Goal: Task Accomplishment & Management: Complete application form

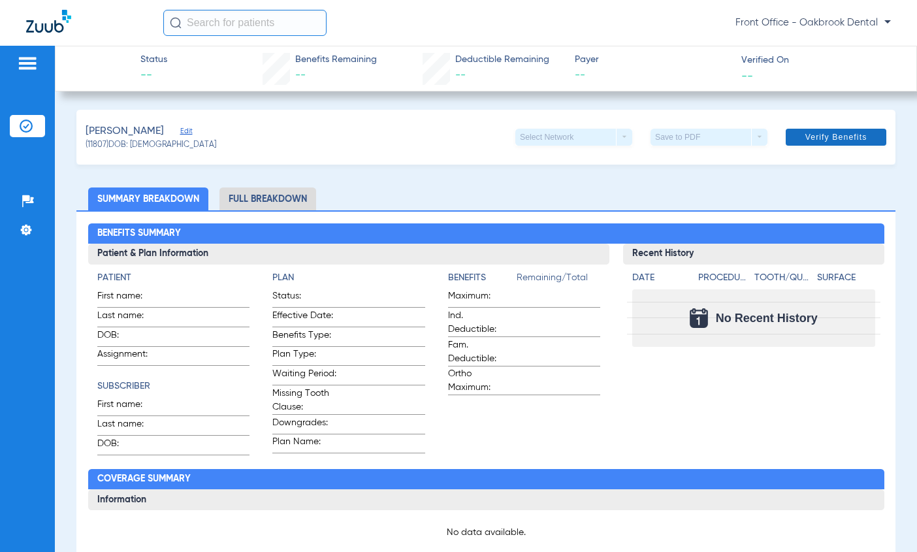
click at [822, 137] on span "Verify Benefits" at bounding box center [836, 137] width 62 height 10
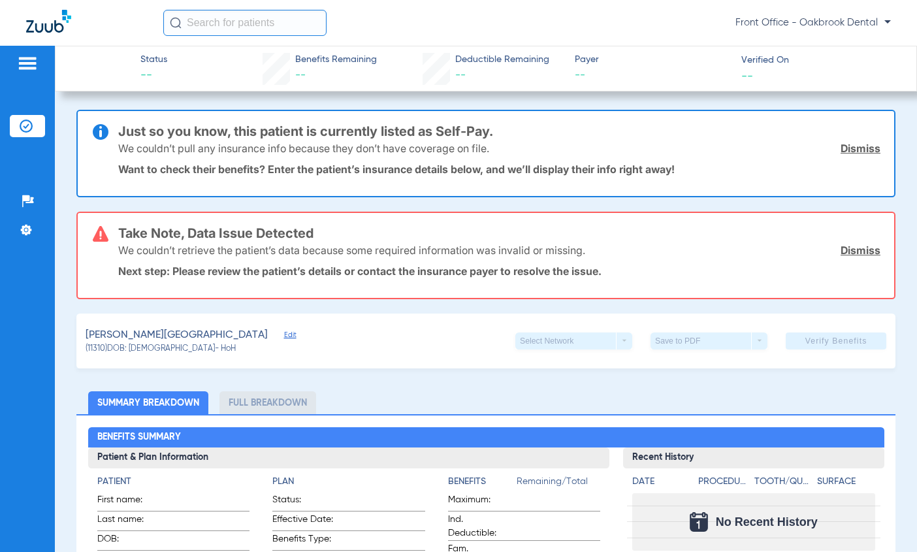
click at [284, 332] on span "Edit" at bounding box center [290, 336] width 12 height 12
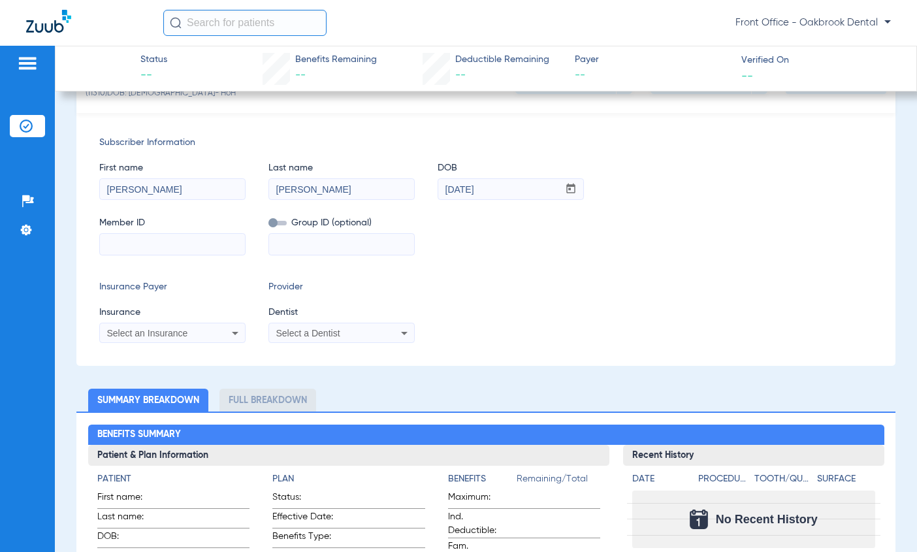
scroll to position [261, 0]
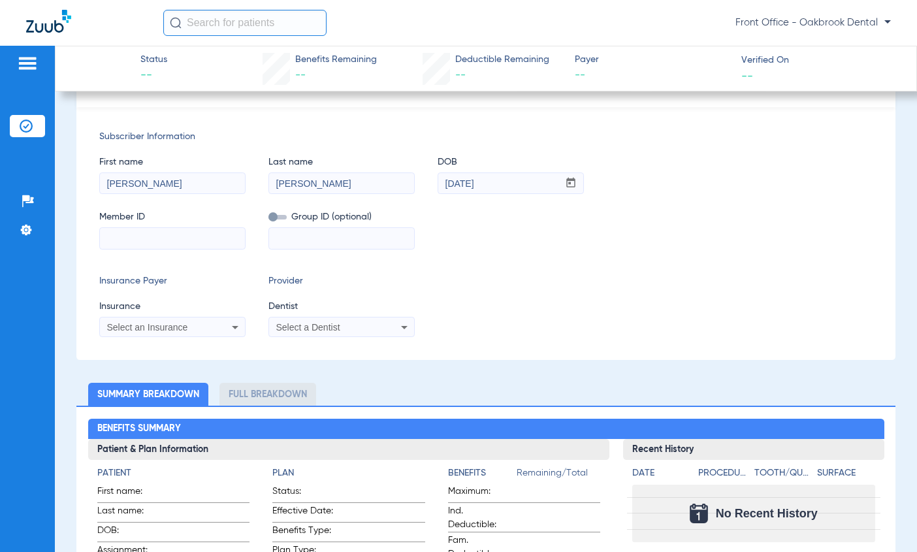
click at [130, 236] on input at bounding box center [172, 238] width 145 height 21
type input "zrb448w18504"
click at [308, 237] on input at bounding box center [341, 238] width 145 height 21
type input "wimcrwp0"
click at [236, 321] on icon at bounding box center [235, 327] width 16 height 16
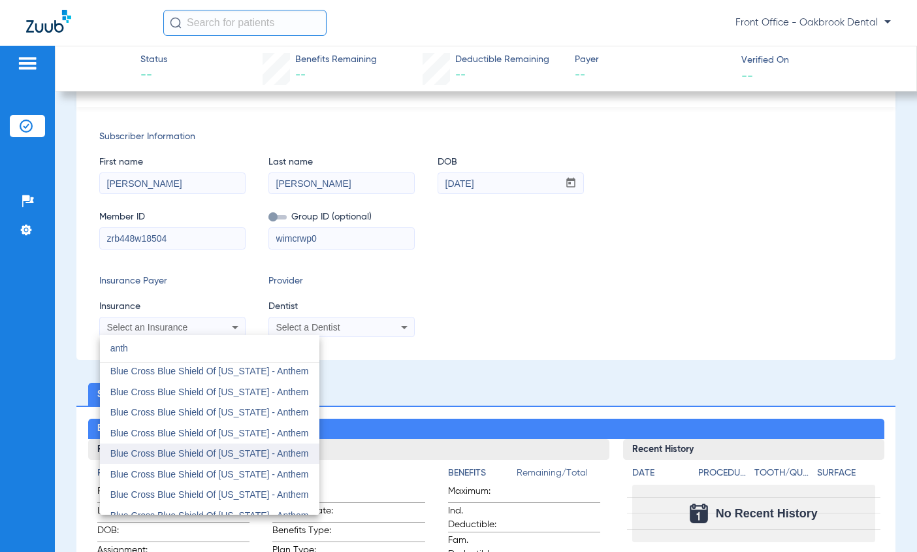
scroll to position [136, 0]
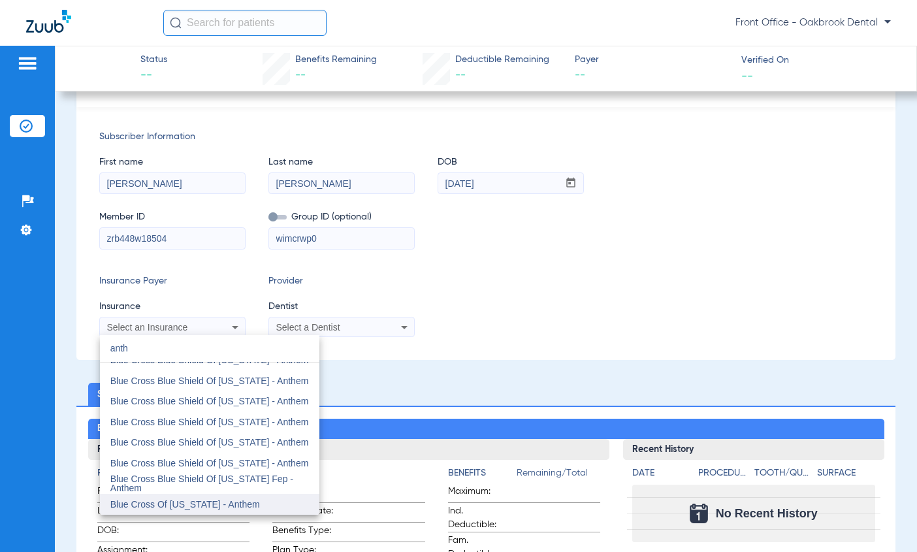
type input "anth"
click at [203, 505] on span "Blue Cross Of [US_STATE] - Anthem" at bounding box center [185, 504] width 150 height 10
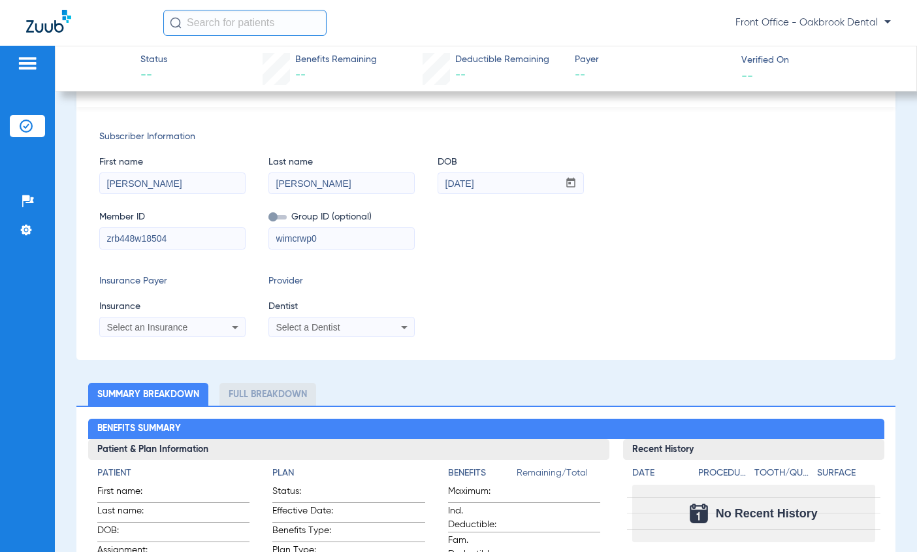
scroll to position [159, 0]
click at [403, 324] on icon at bounding box center [404, 327] width 16 height 16
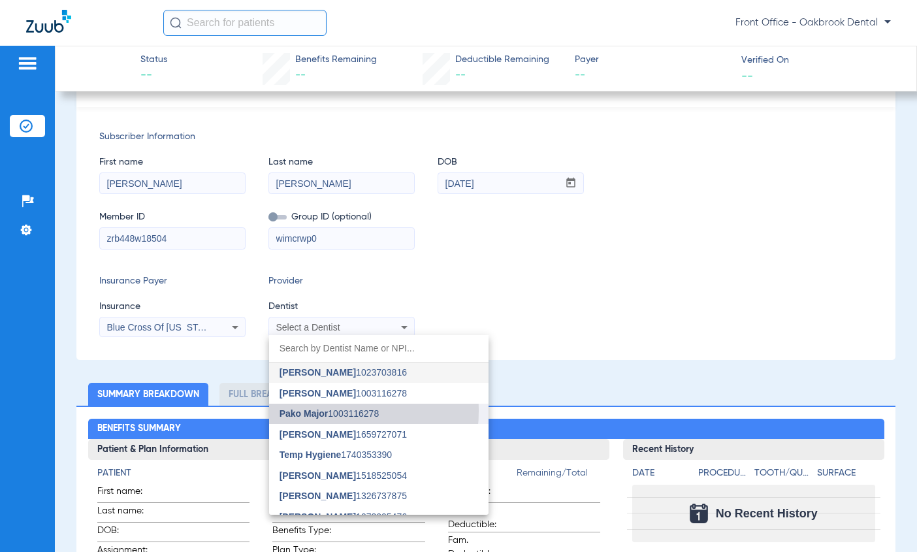
click at [306, 411] on span "Pako Major" at bounding box center [303, 413] width 49 height 10
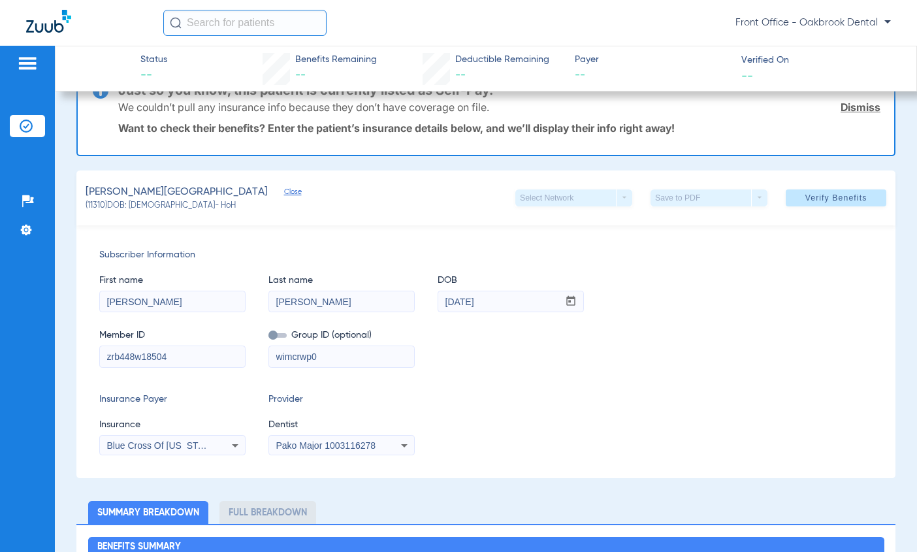
scroll to position [0, 0]
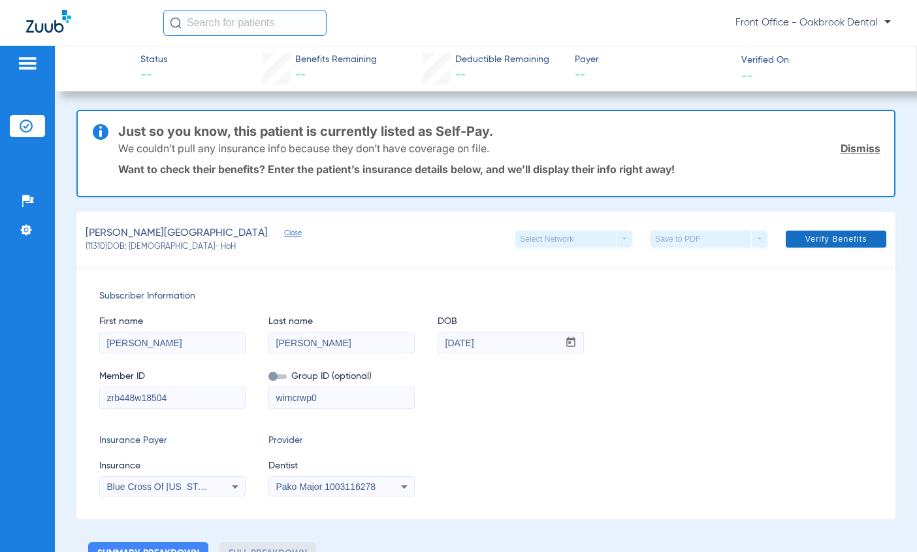
click at [808, 240] on span "Verify Benefits" at bounding box center [836, 239] width 62 height 10
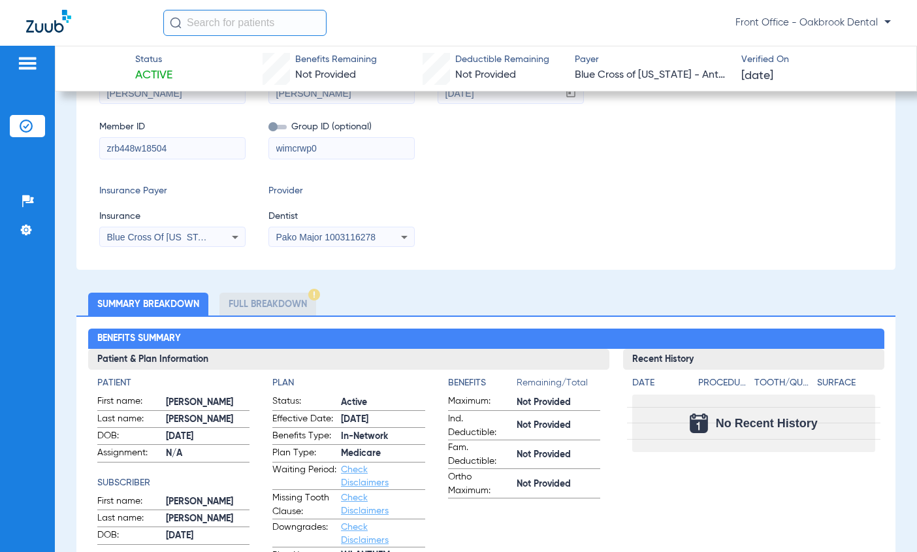
scroll to position [261, 0]
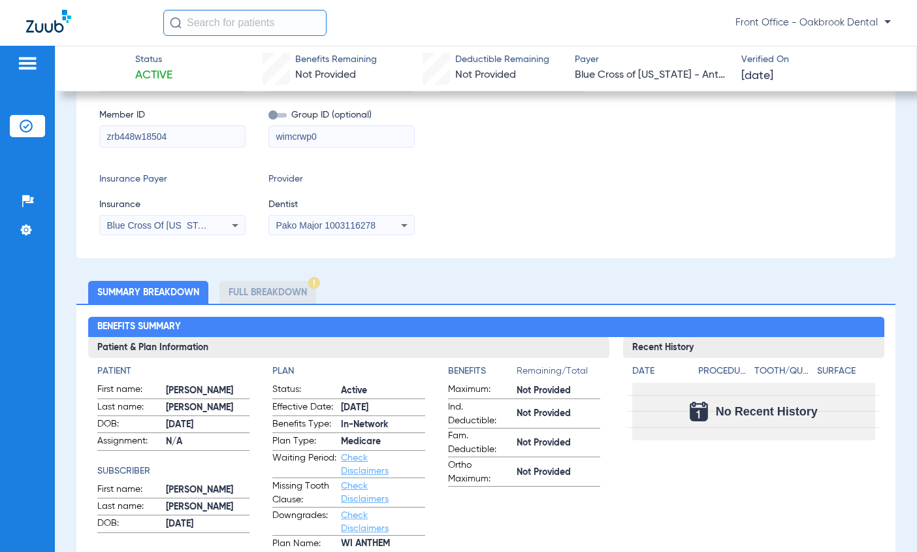
click at [283, 291] on li "Full Breakdown" at bounding box center [267, 292] width 97 height 23
click at [294, 298] on li "Full Breakdown" at bounding box center [267, 292] width 97 height 23
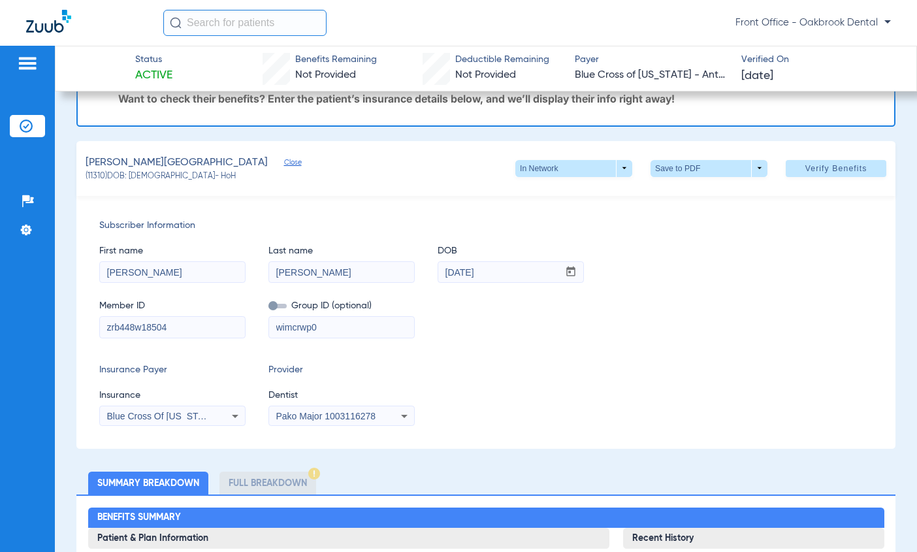
scroll to position [0, 0]
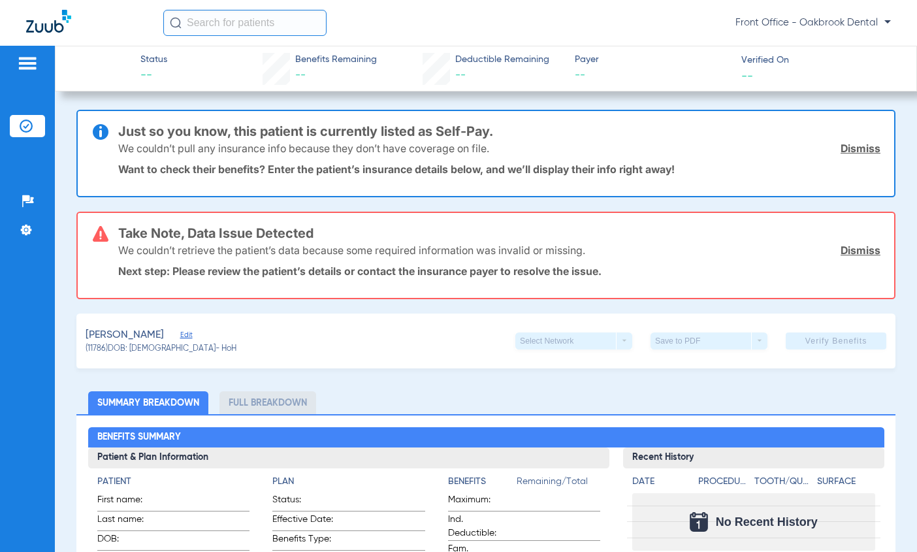
click at [853, 150] on link "Dismiss" at bounding box center [860, 148] width 40 height 13
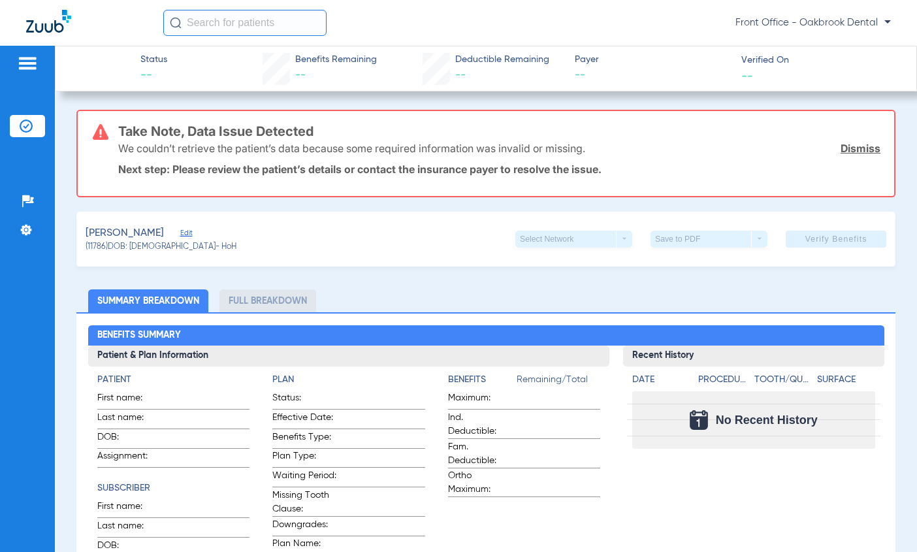
click at [845, 148] on link "Dismiss" at bounding box center [860, 148] width 40 height 13
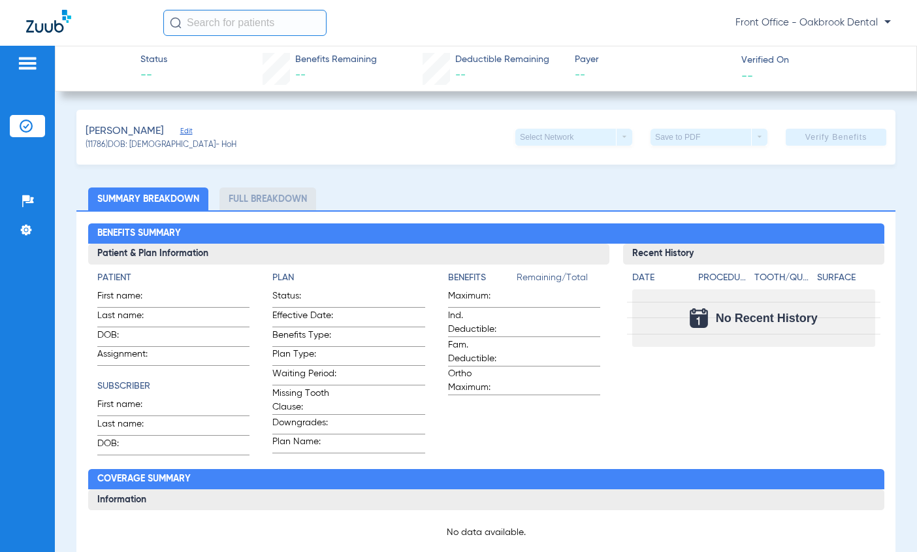
click at [180, 132] on span "Edit" at bounding box center [186, 133] width 12 height 12
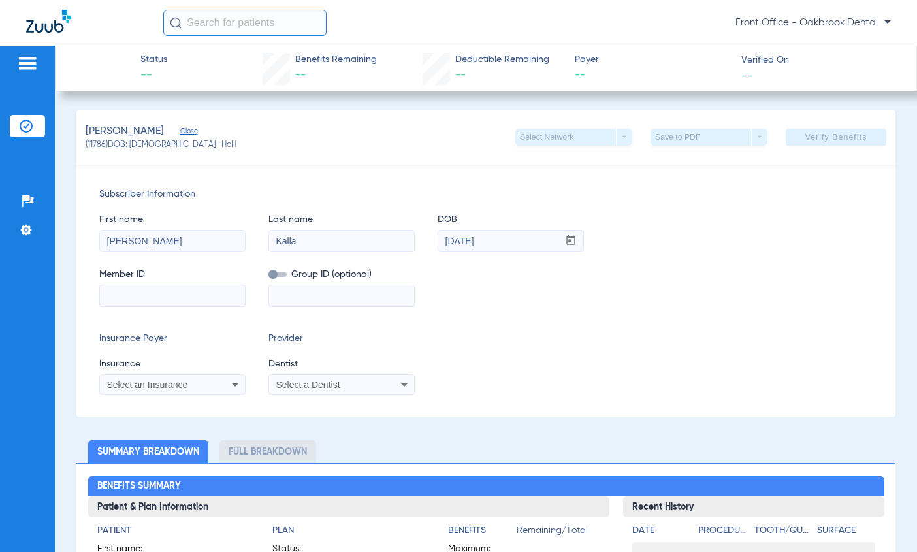
click at [117, 294] on input at bounding box center [172, 295] width 145 height 21
type input "953495837"
click at [285, 304] on input at bounding box center [341, 295] width 145 height 21
click at [232, 389] on icon at bounding box center [235, 385] width 16 height 16
type input "princ"
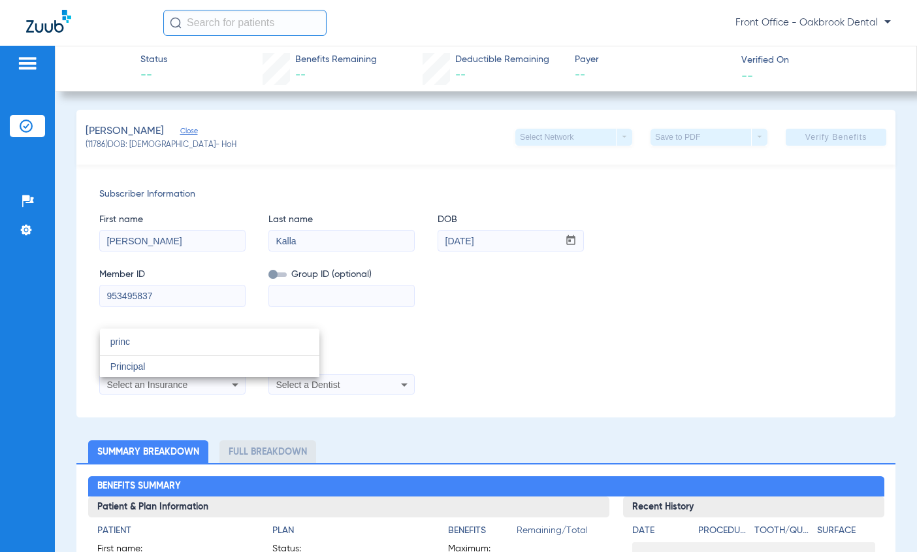
click at [227, 366] on mat-option "Principal" at bounding box center [209, 366] width 219 height 21
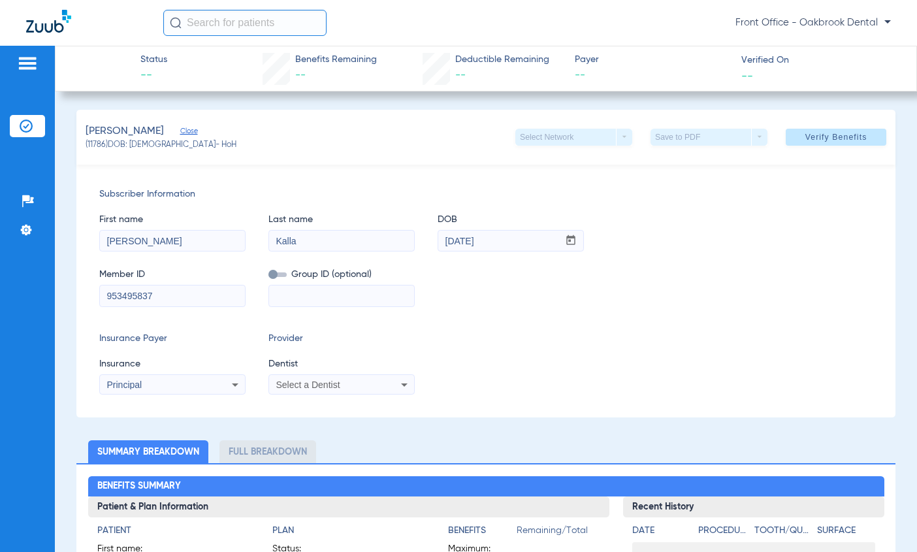
click at [402, 387] on icon at bounding box center [404, 385] width 16 height 16
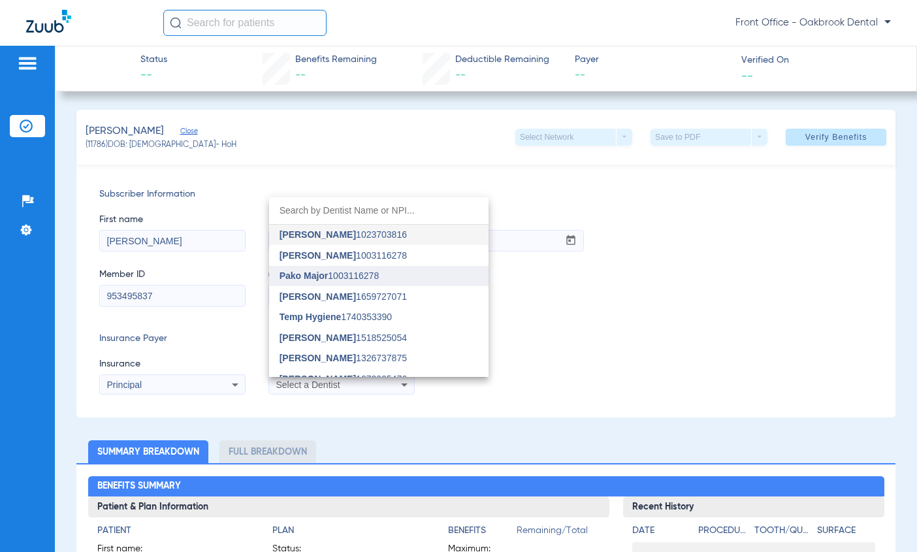
click at [324, 273] on span "Pako Major" at bounding box center [303, 275] width 49 height 10
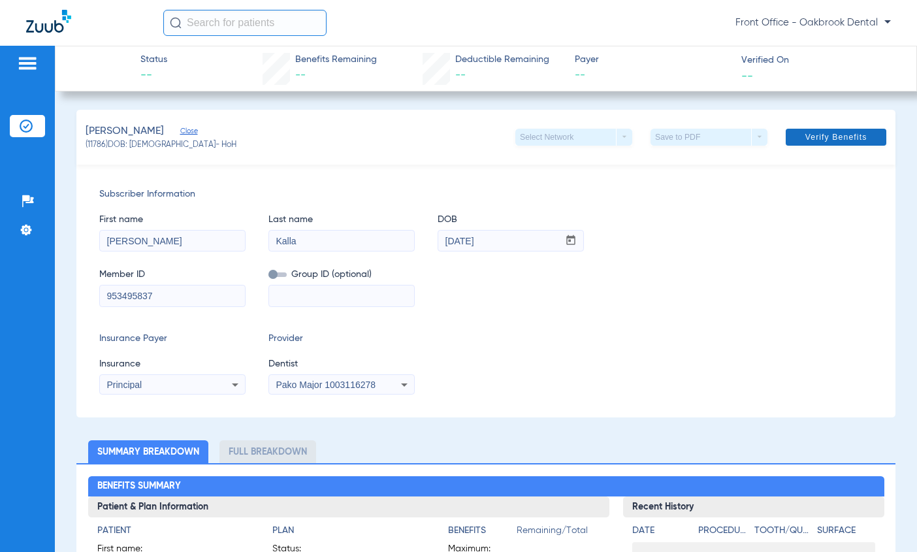
click at [826, 140] on span "Verify Benefits" at bounding box center [836, 137] width 62 height 10
